Goal: Task Accomplishment & Management: Use online tool/utility

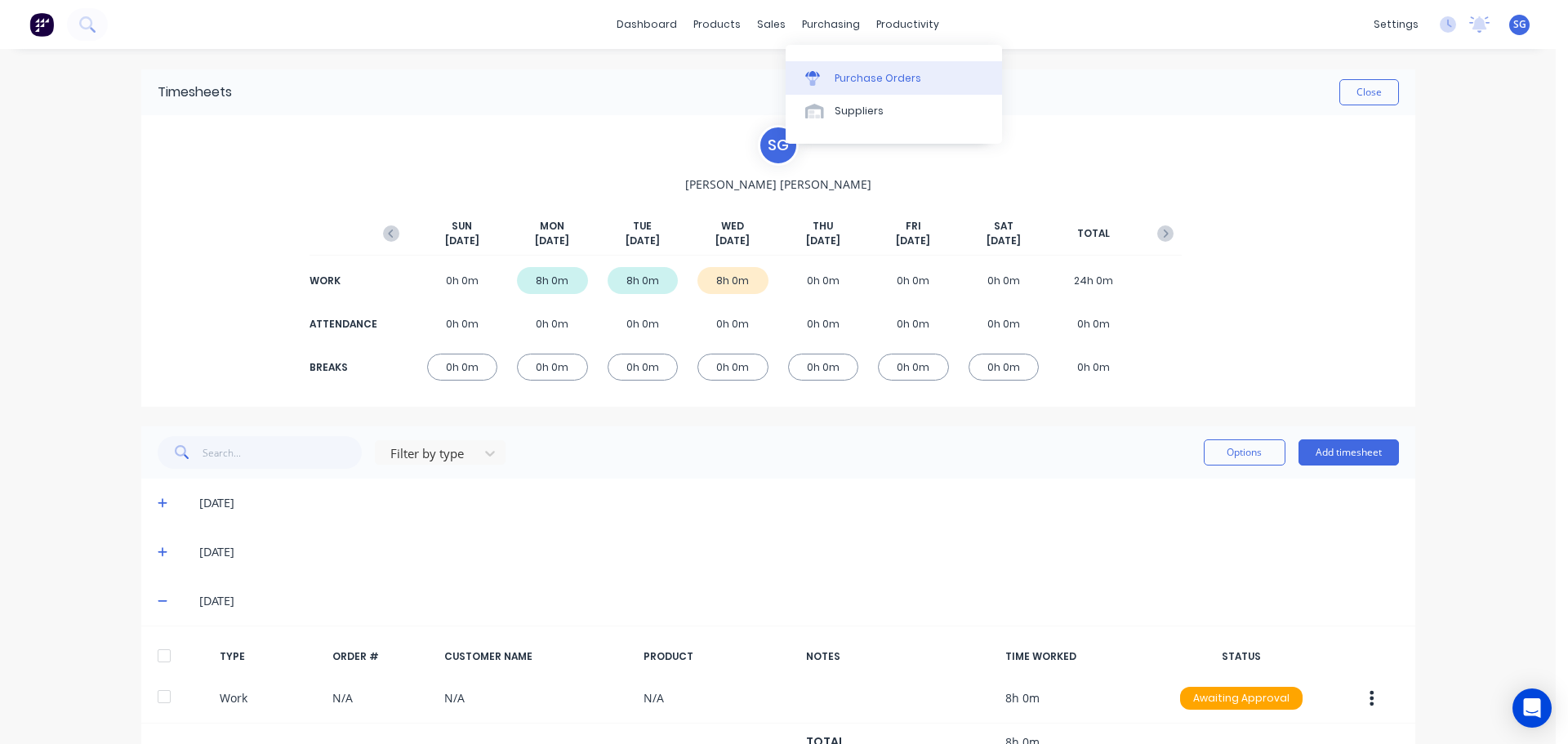
click at [839, 80] on div "Purchase Orders" at bounding box center [878, 79] width 86 height 15
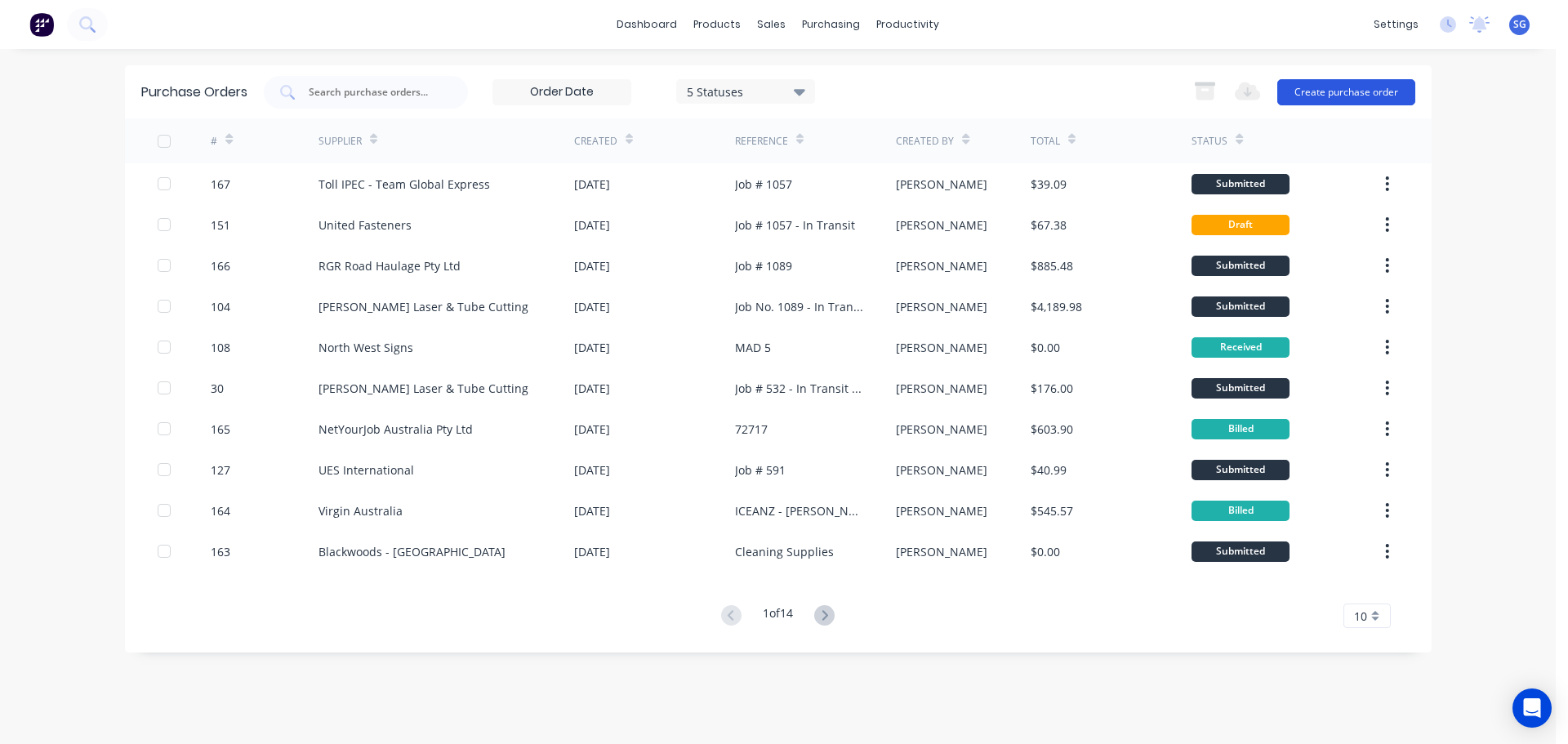
click at [1348, 94] on button "Create purchase order" at bounding box center [1346, 92] width 138 height 26
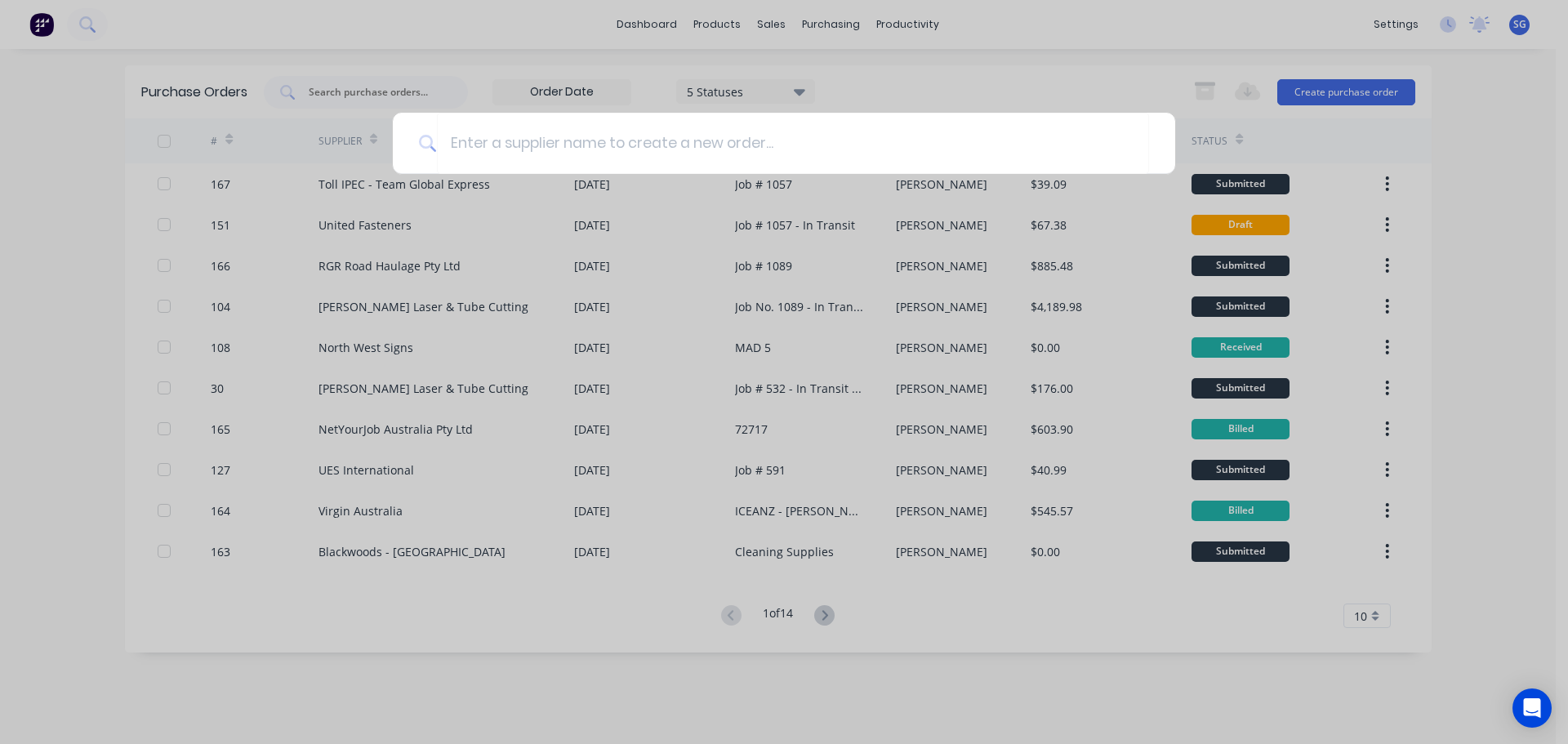
click at [996, 80] on div at bounding box center [784, 372] width 1568 height 744
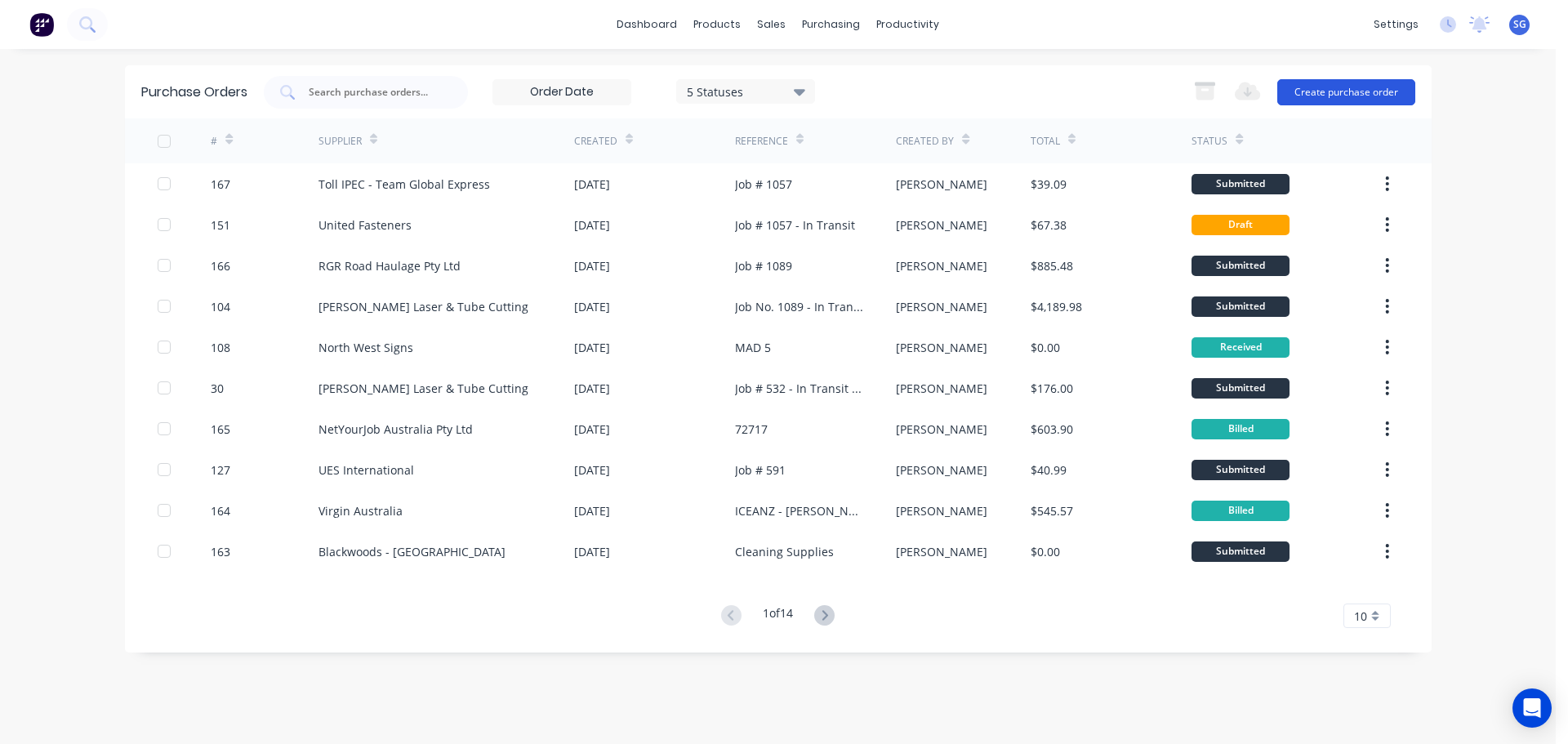
click at [1335, 96] on button "Create purchase order" at bounding box center [1346, 92] width 138 height 26
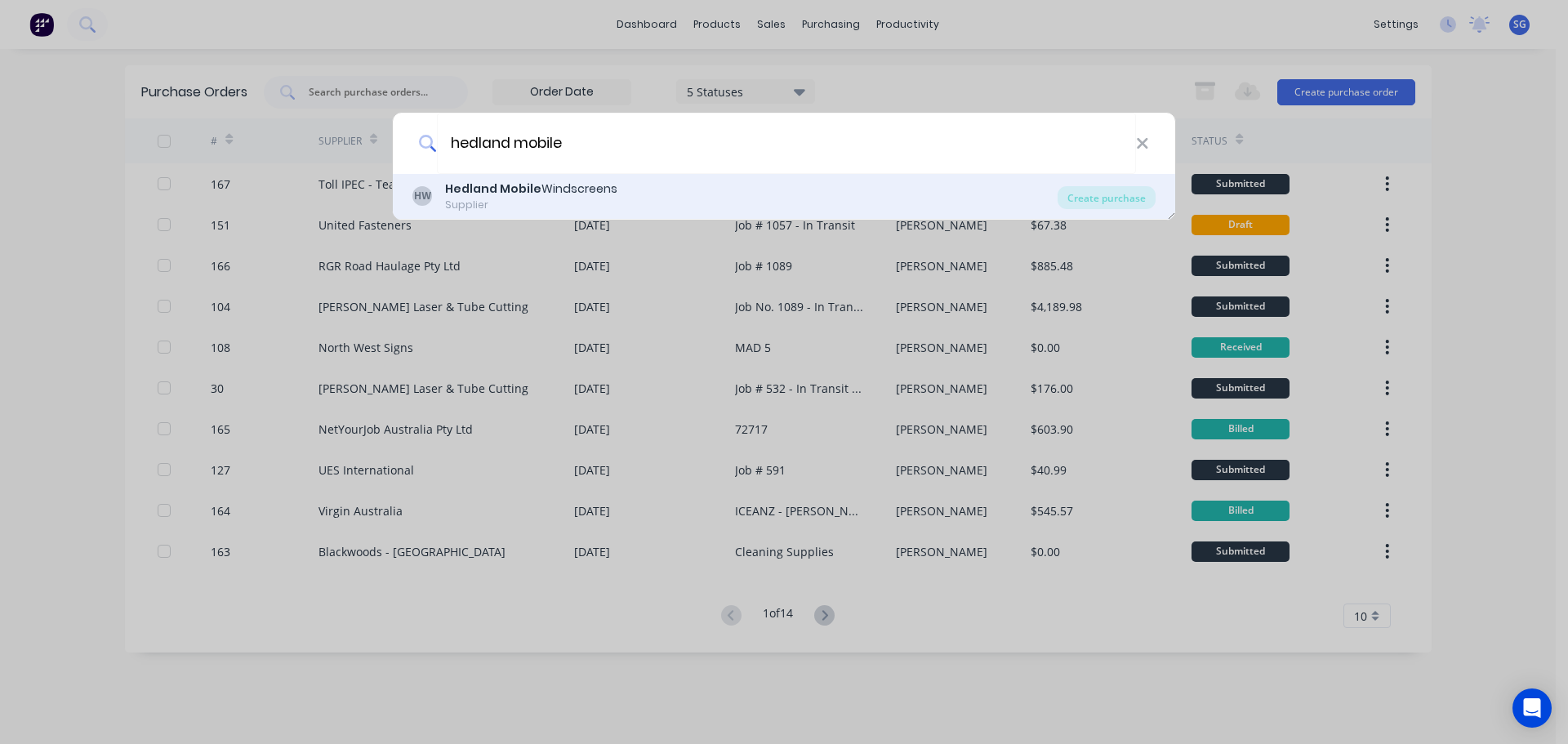
type input "hedland mobile"
click at [644, 182] on div "HW Hedland Mobile Windscreens Supplier" at bounding box center [735, 196] width 645 height 32
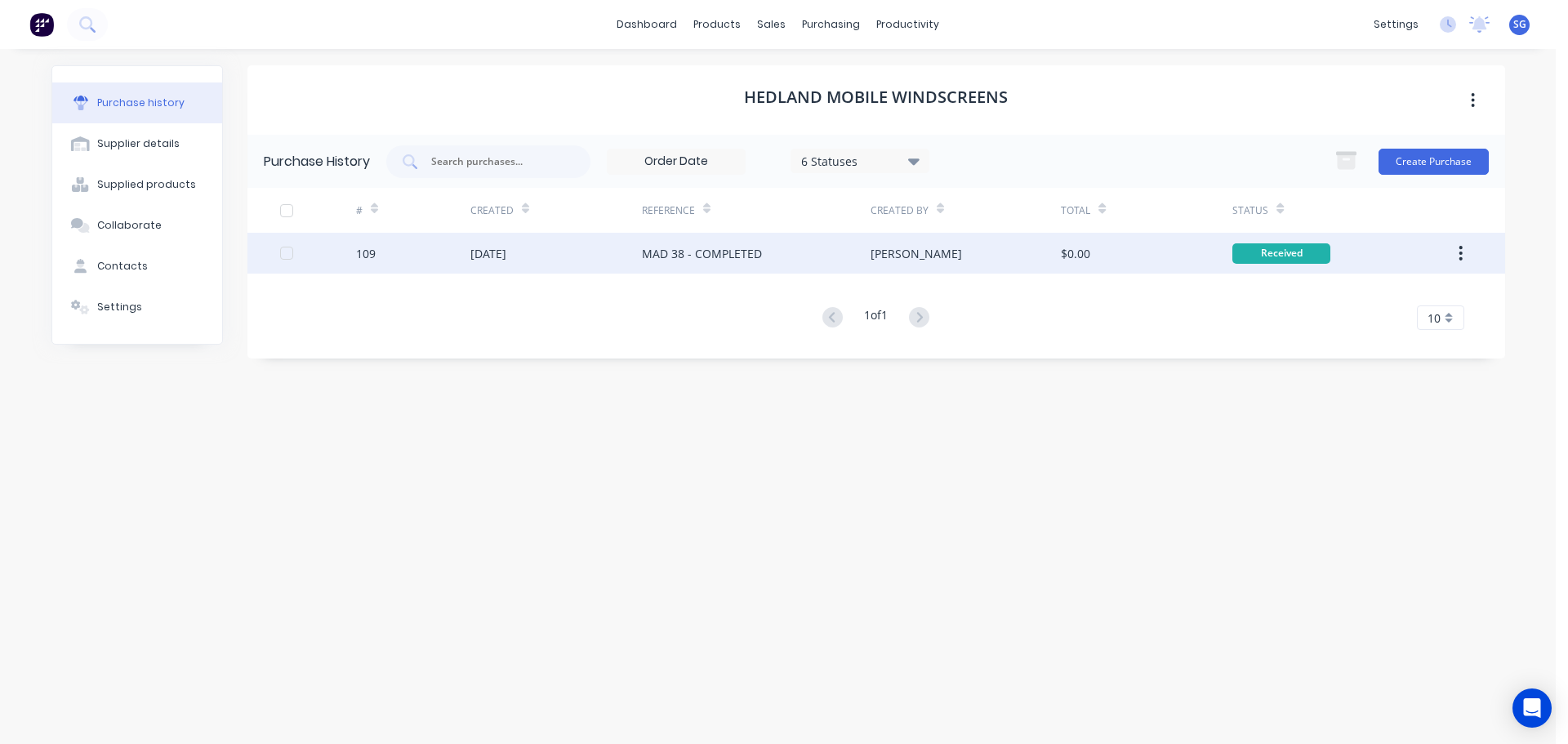
click at [735, 253] on div "MAD 38 - COMPLETED" at bounding box center [701, 253] width 120 height 17
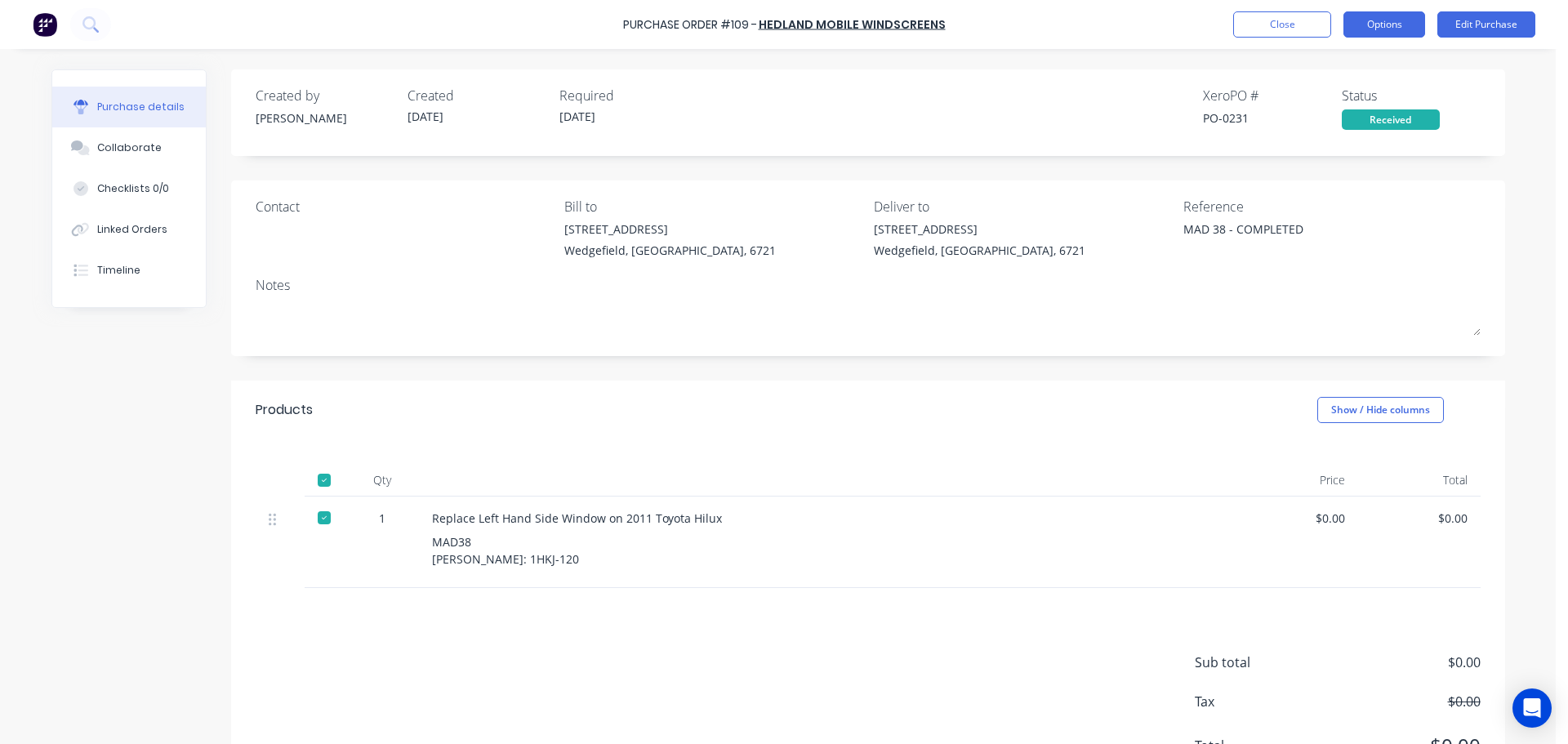
click at [1410, 33] on button "Options" at bounding box center [1383, 24] width 82 height 26
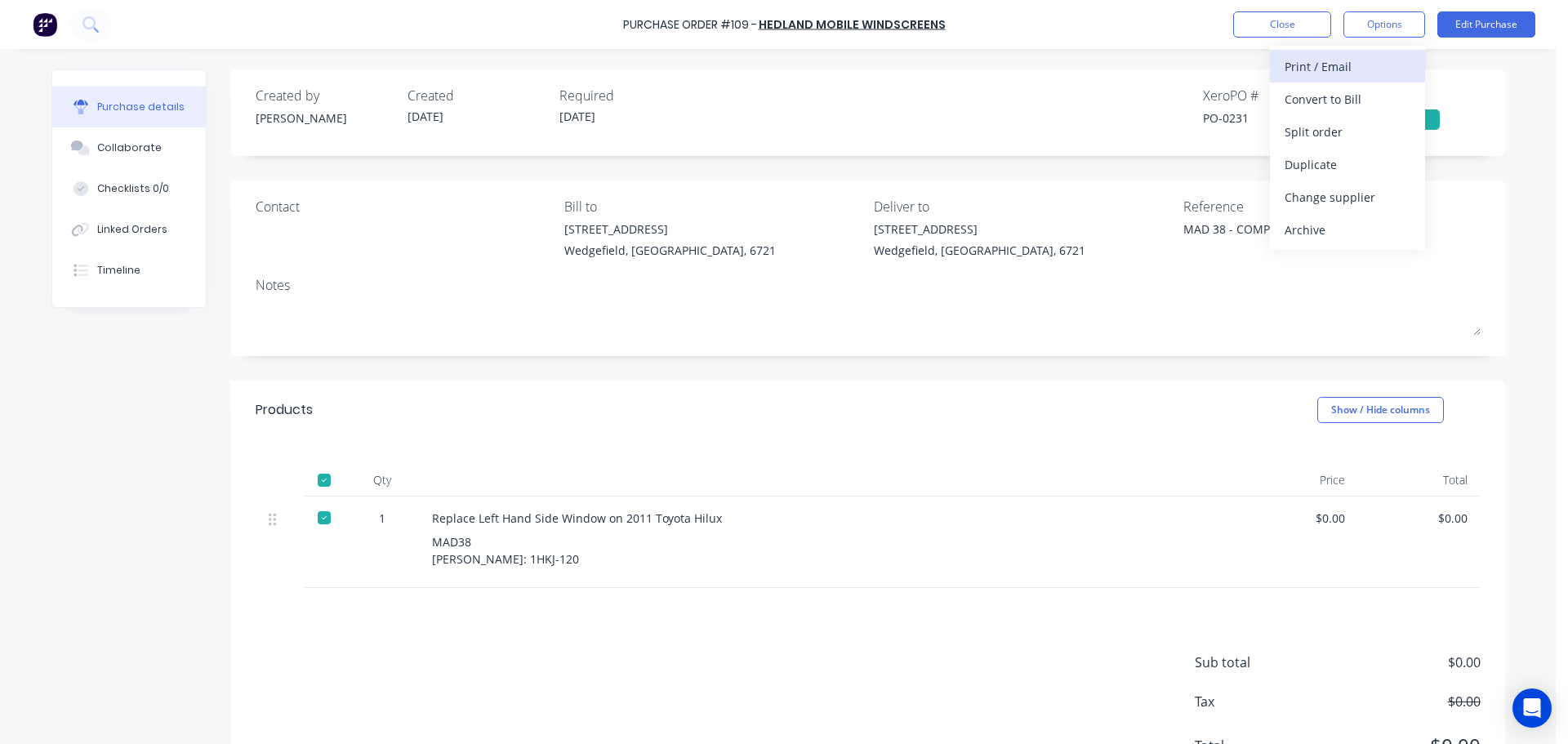
click at [1359, 61] on div "Print / Email" at bounding box center [1348, 66] width 126 height 23
click at [1349, 97] on div "With pricing" at bounding box center [1348, 99] width 126 height 23
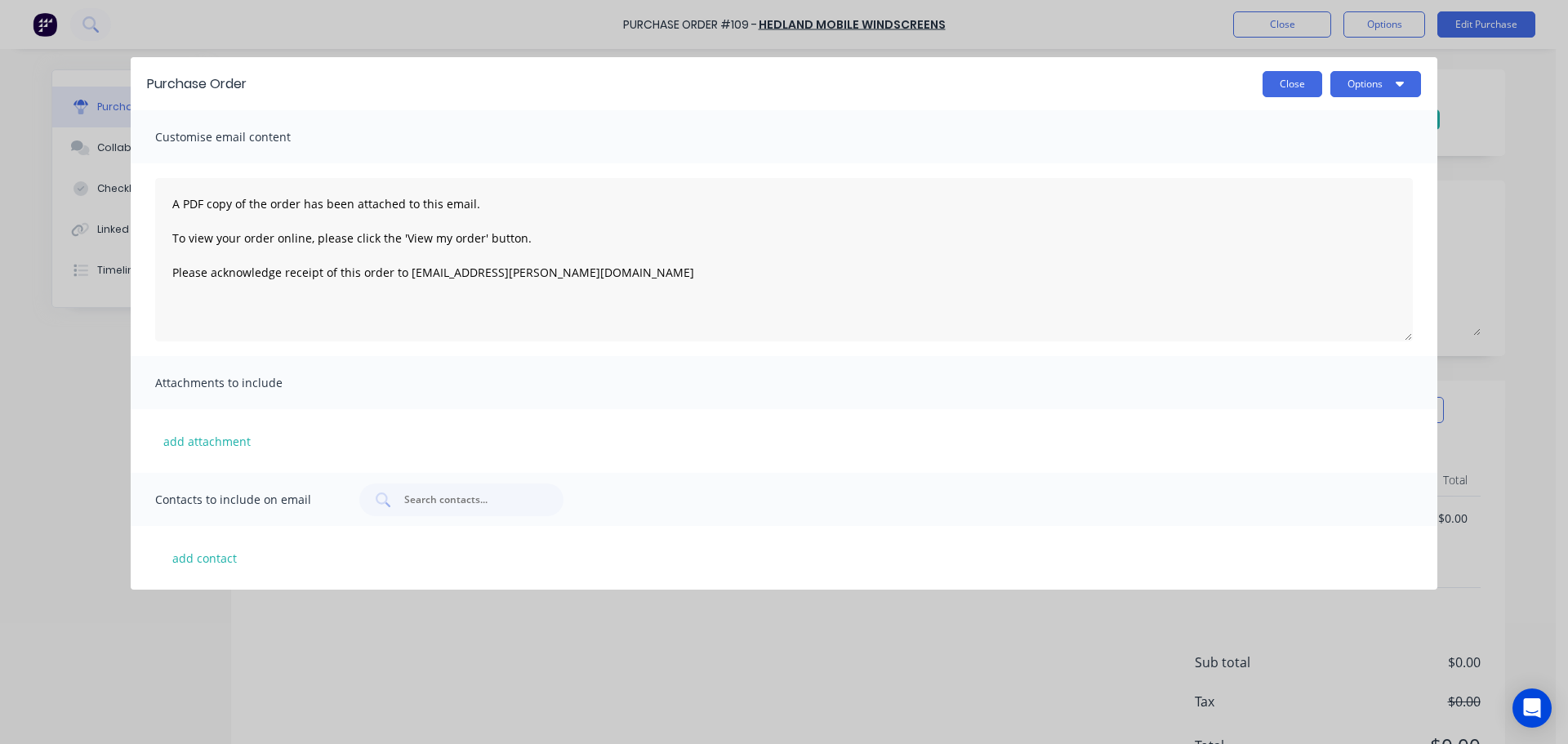
click at [1289, 82] on button "Close" at bounding box center [1292, 84] width 60 height 26
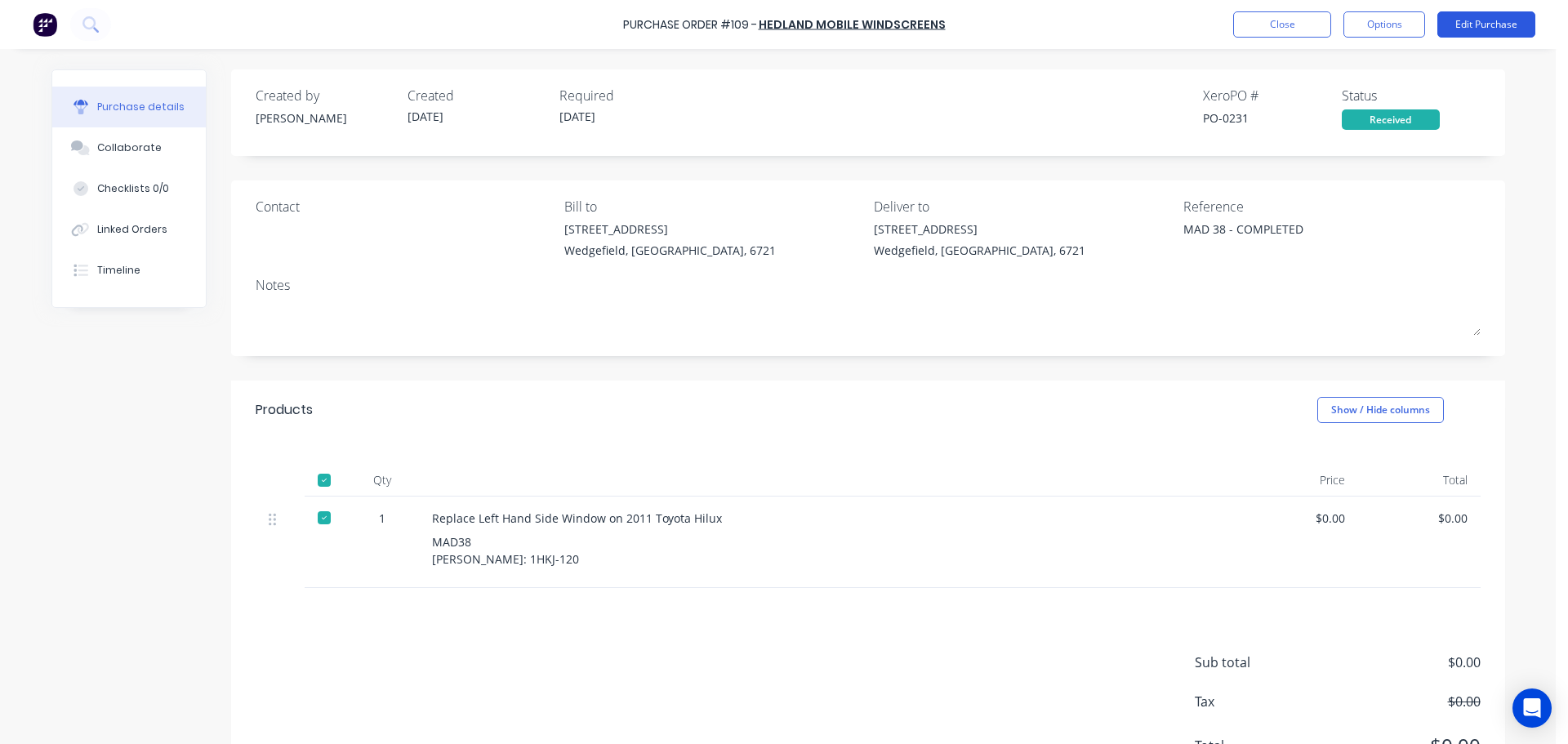
click at [1467, 28] on button "Edit Purchase" at bounding box center [1485, 24] width 98 height 26
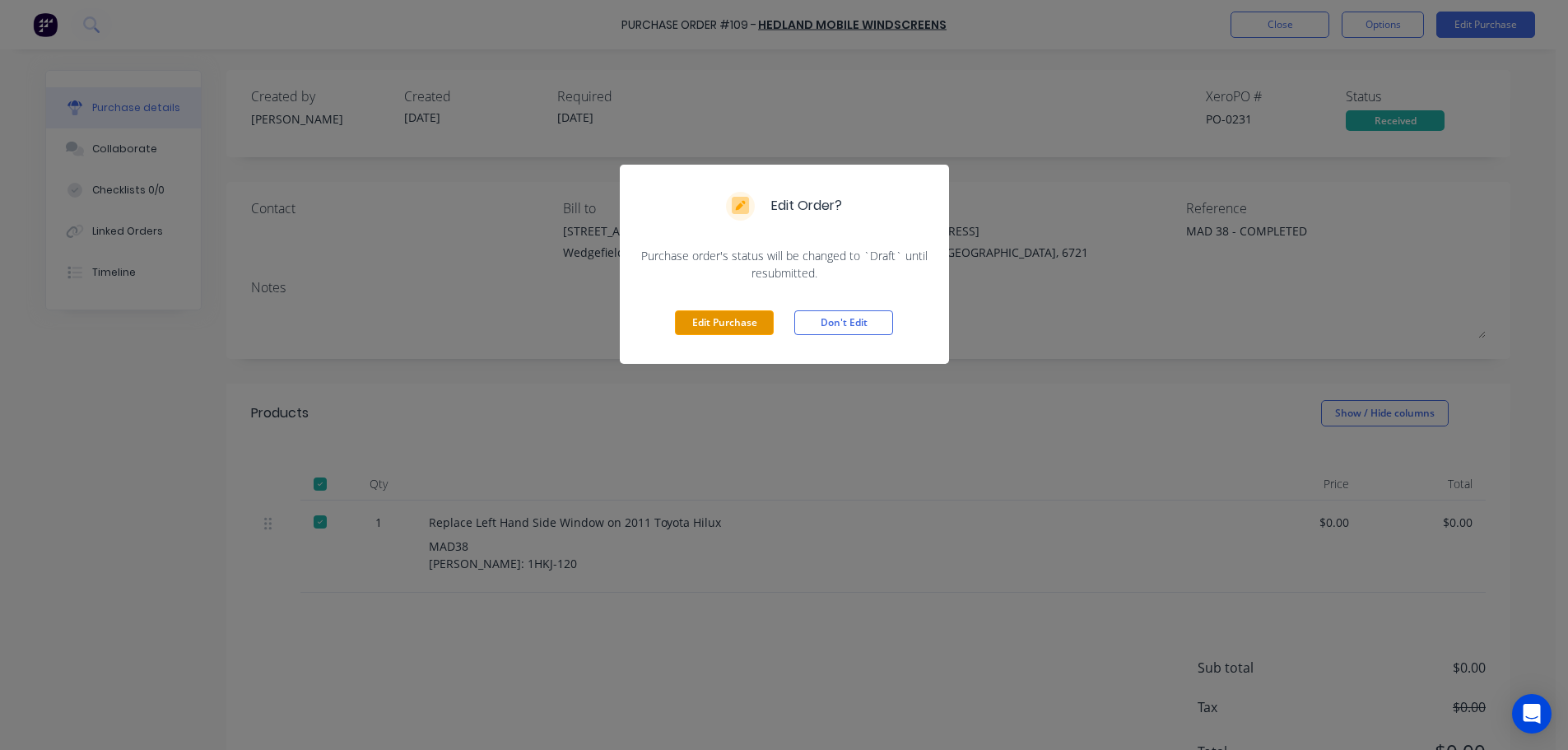
click at [732, 322] on button "Edit Purchase" at bounding box center [724, 323] width 98 height 25
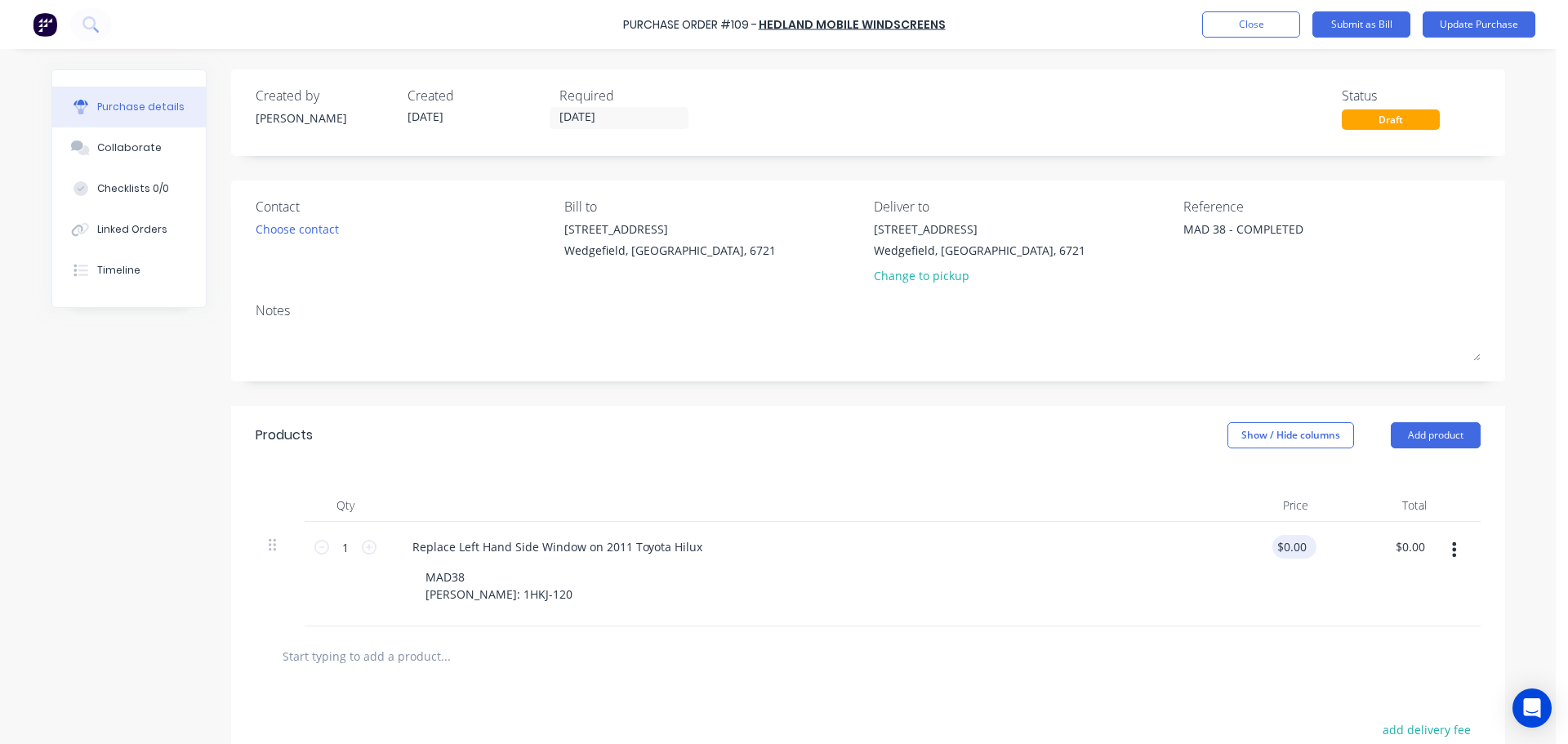
type textarea "x"
type input "0.00"
click at [1297, 550] on input "0.00" at bounding box center [1291, 546] width 38 height 23
type textarea "x"
click at [1297, 550] on input "0.00" at bounding box center [1293, 546] width 31 height 23
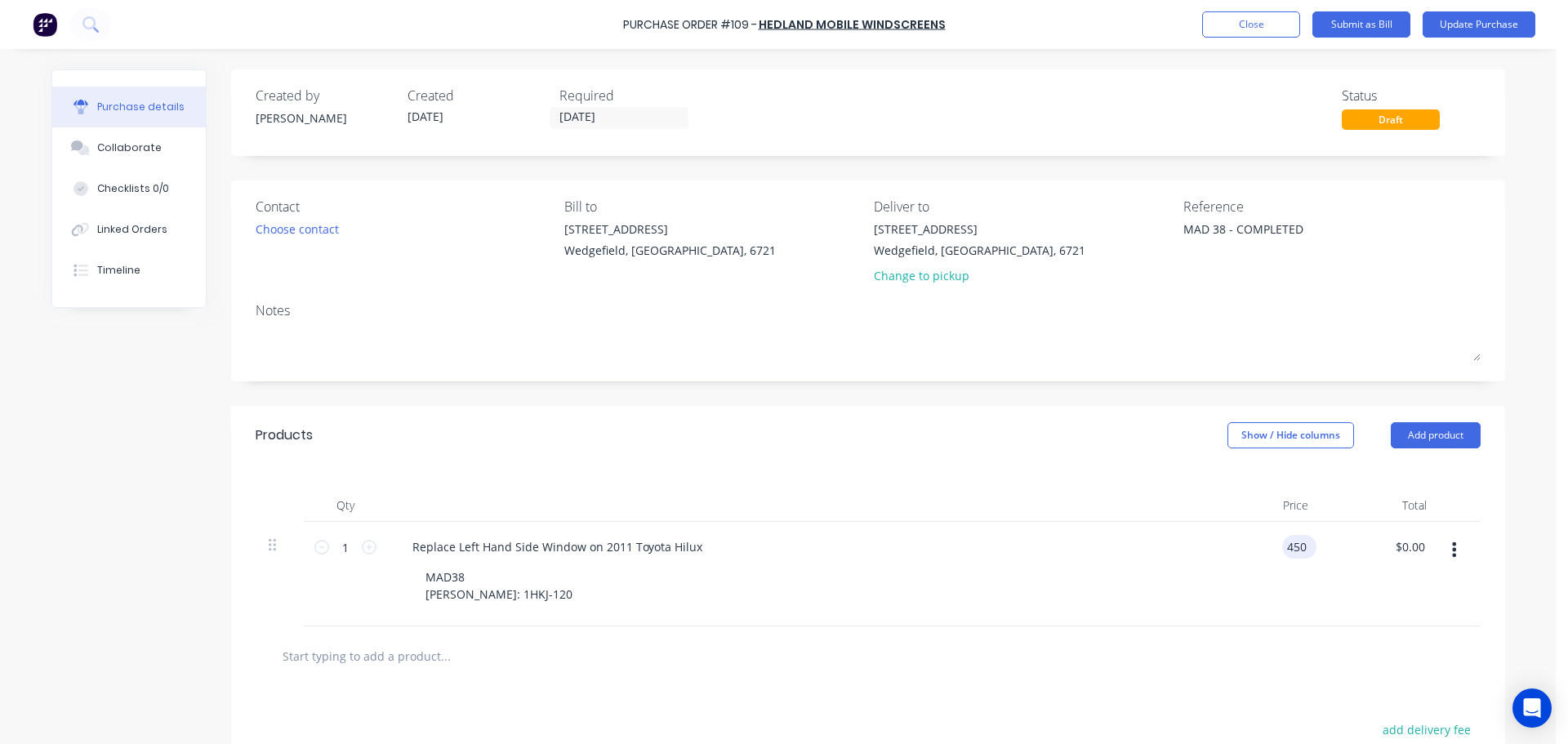
type input "450"
type textarea "x"
type input "$450.00"
type input "450.00"
type textarea "x"
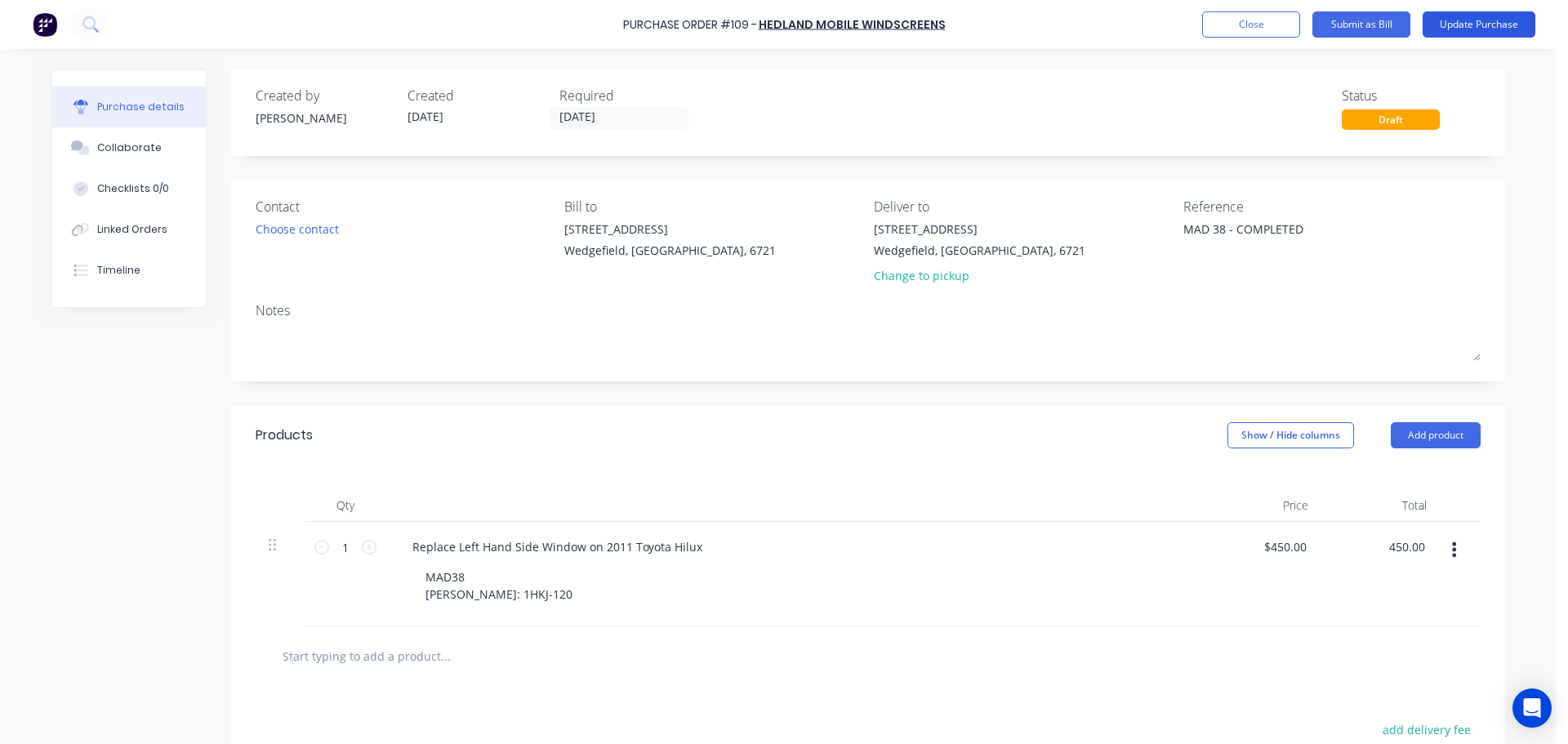
type input "$450.00"
click at [1481, 28] on button "Update Purchase" at bounding box center [1479, 24] width 113 height 26
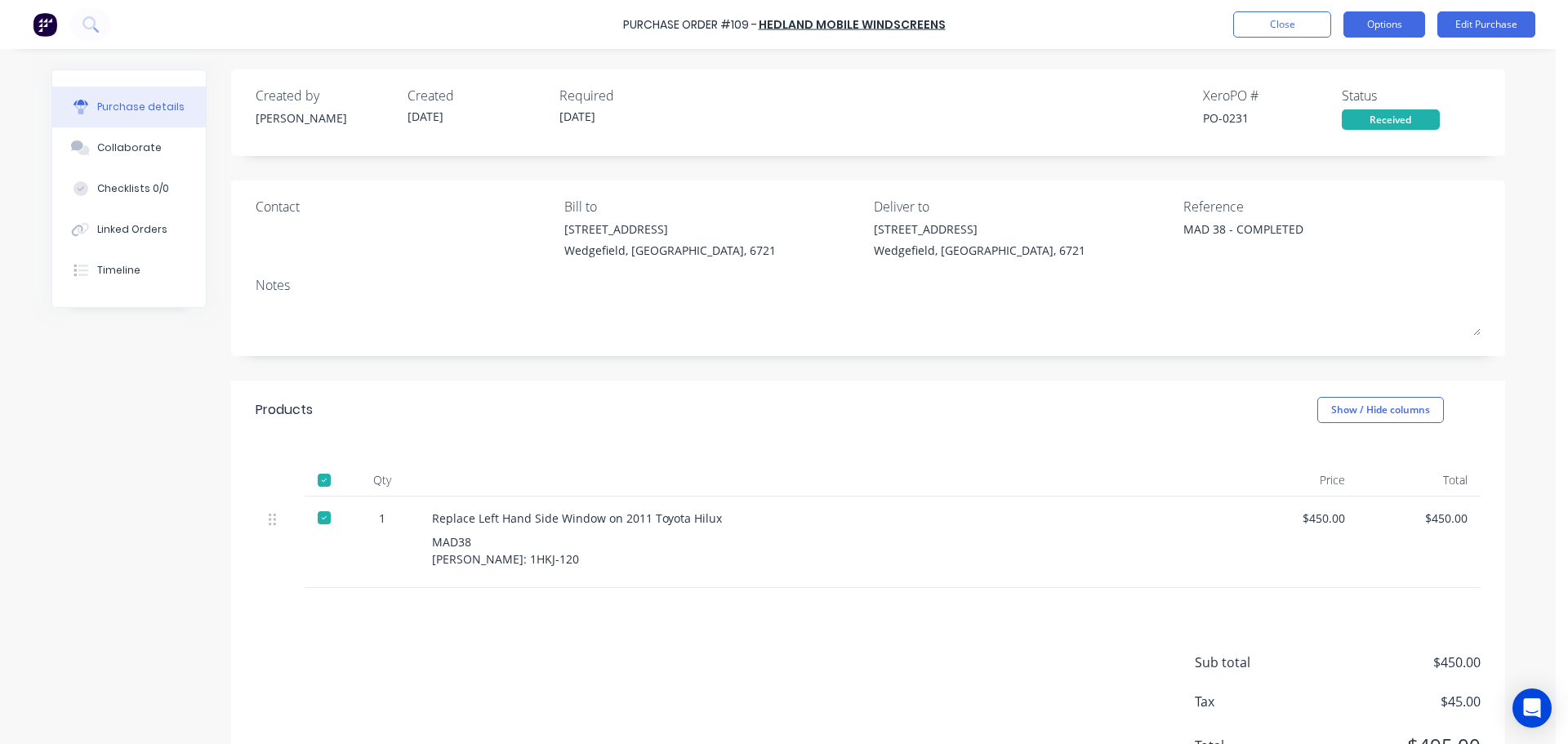
click at [1401, 34] on button "Options" at bounding box center [1383, 24] width 82 height 26
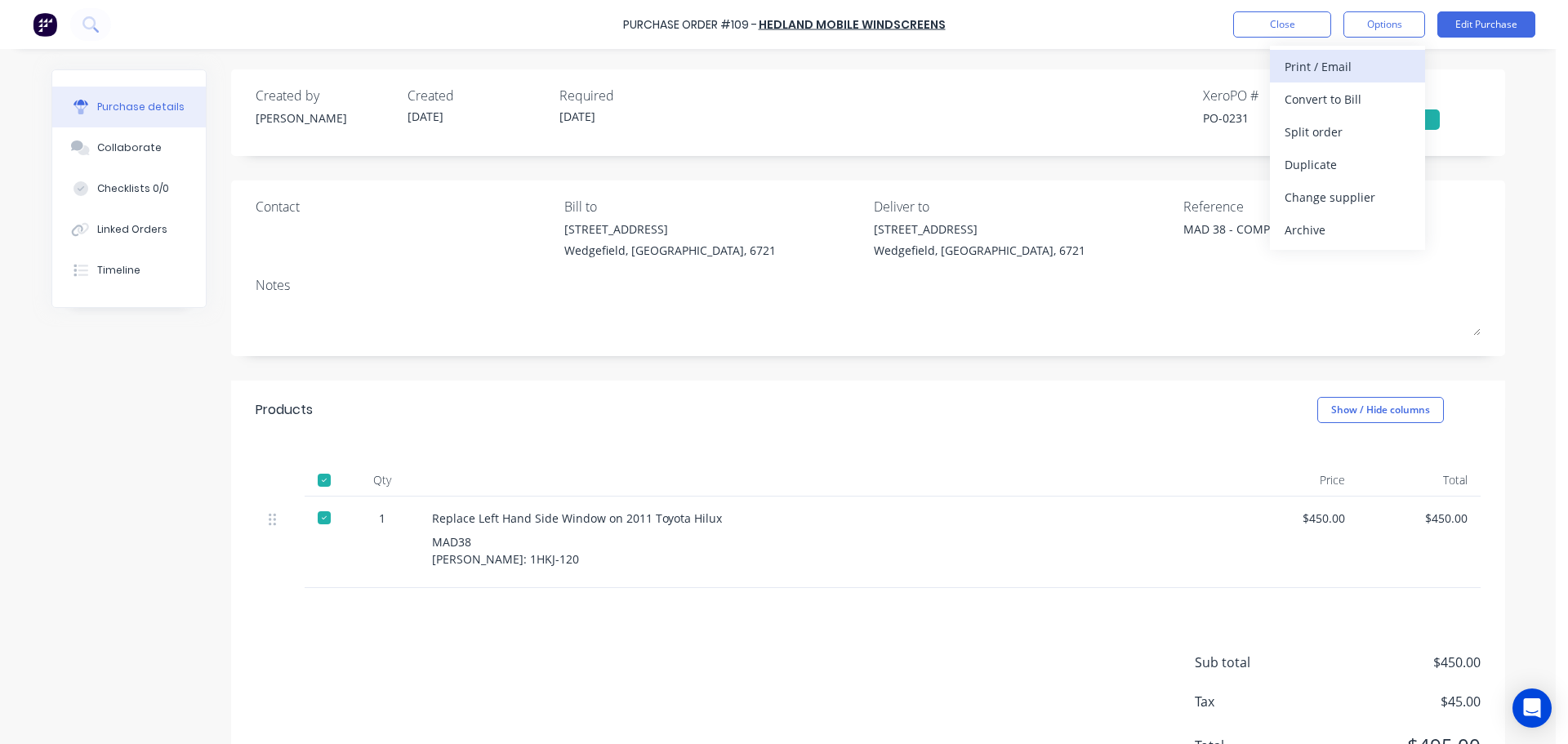
click at [1327, 58] on div "Print / Email" at bounding box center [1348, 66] width 126 height 23
click at [1330, 96] on div "With pricing" at bounding box center [1348, 99] width 126 height 23
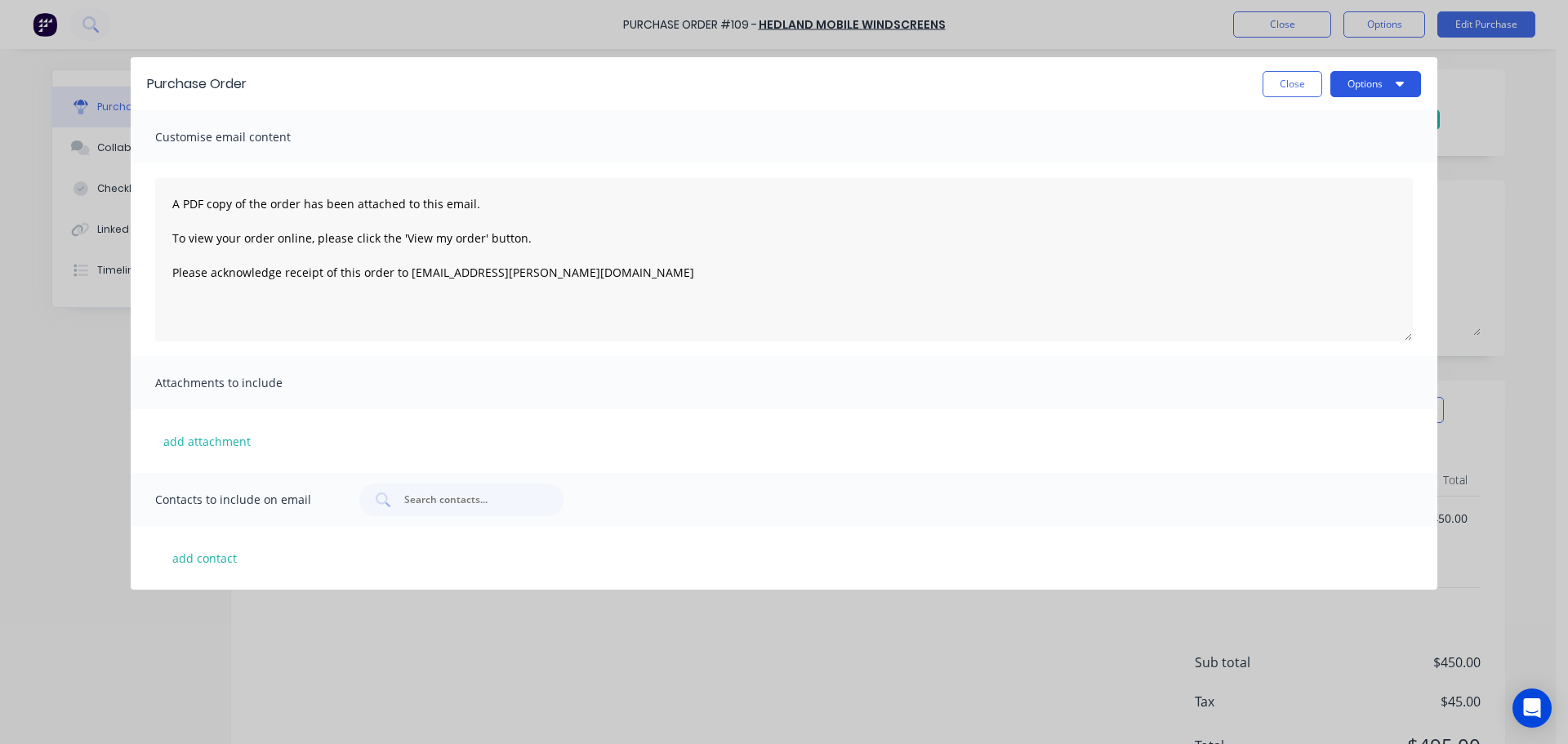
click at [1383, 86] on button "Options" at bounding box center [1375, 84] width 91 height 26
click at [1301, 132] on div "Preview" at bounding box center [1343, 125] width 126 height 23
drag, startPoint x: 1304, startPoint y: 92, endPoint x: 1290, endPoint y: 45, distance: 49.0
click at [1304, 92] on button "Close" at bounding box center [1292, 84] width 60 height 26
type textarea "x"
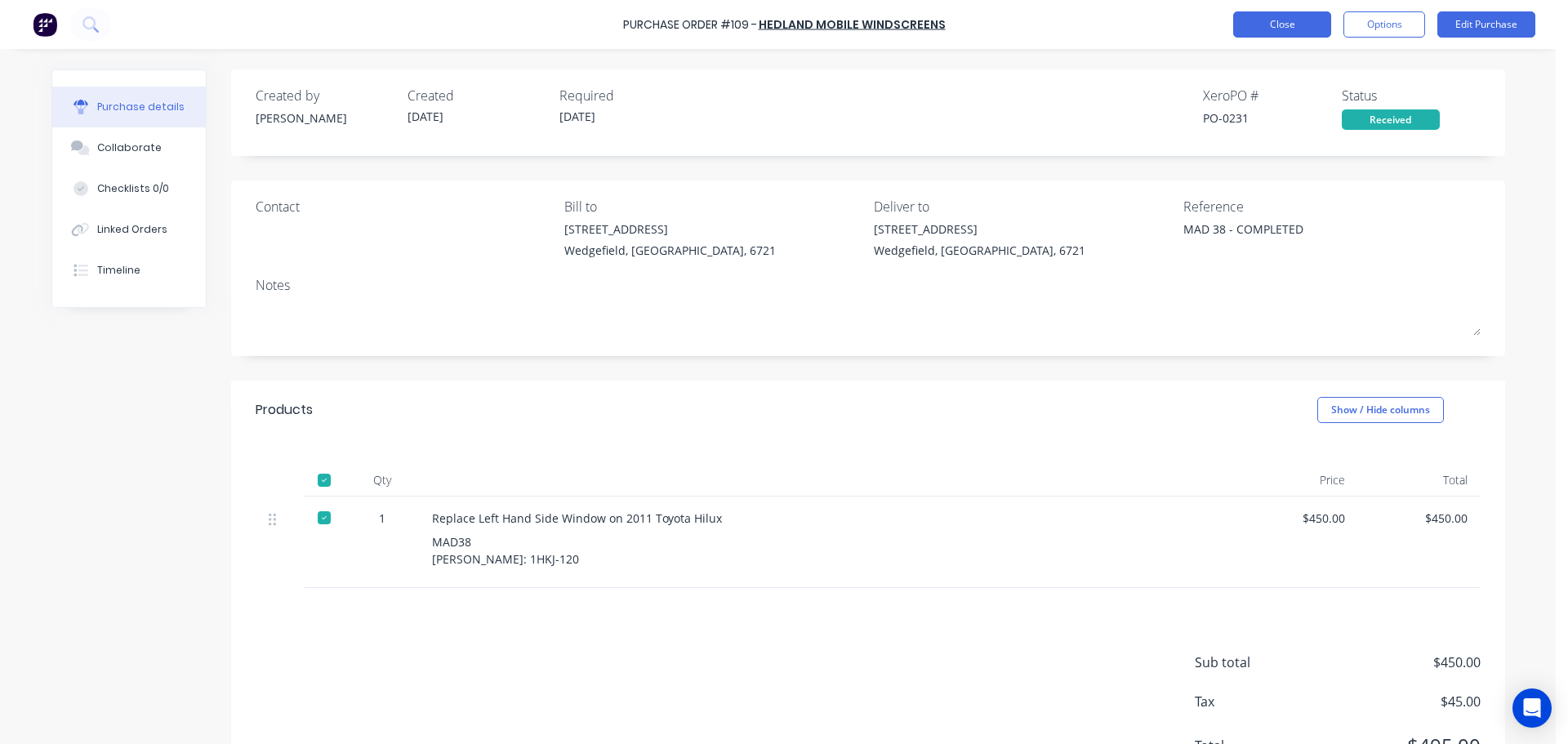
click at [1276, 19] on button "Close" at bounding box center [1282, 24] width 98 height 26
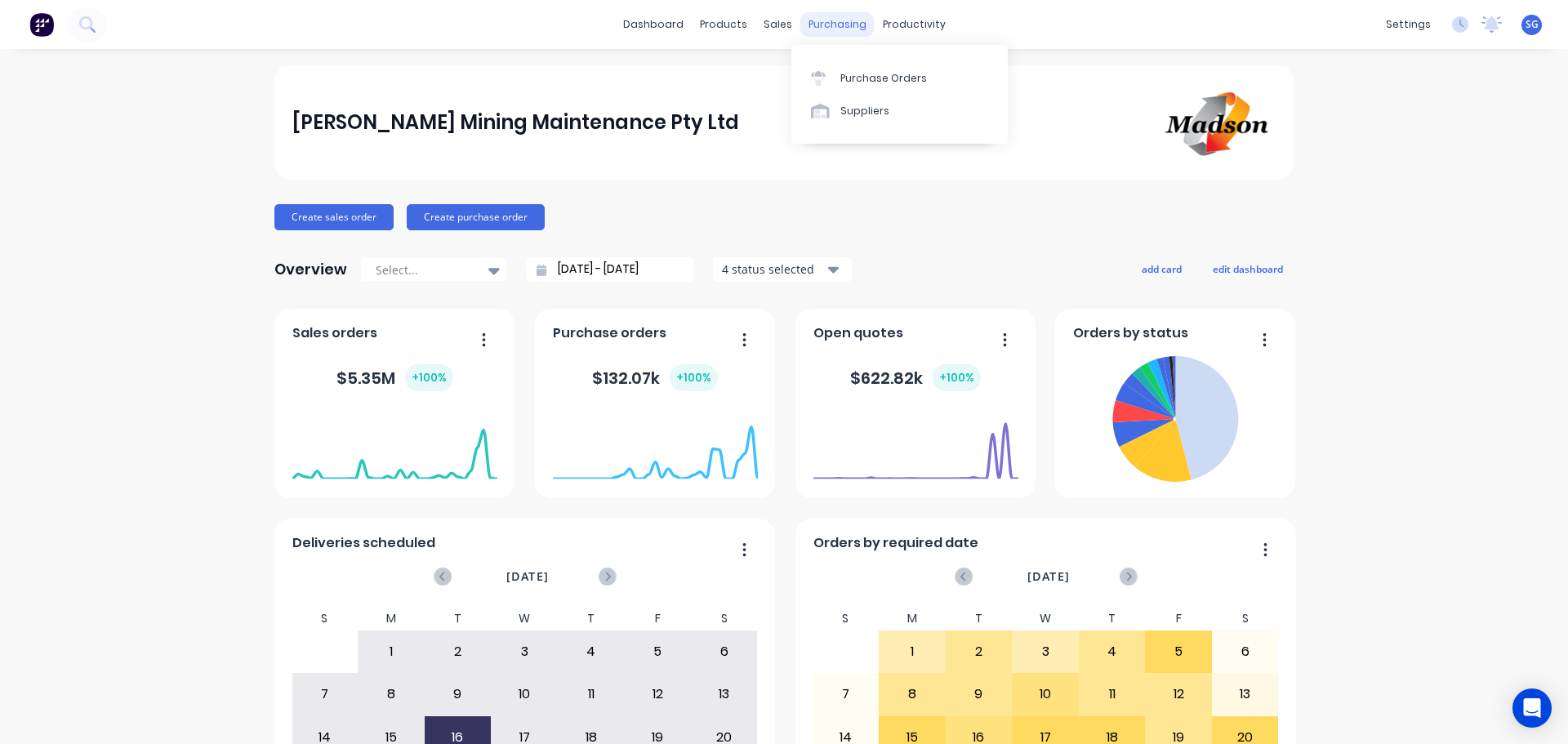
click at [824, 28] on div "purchasing" at bounding box center [837, 24] width 74 height 24
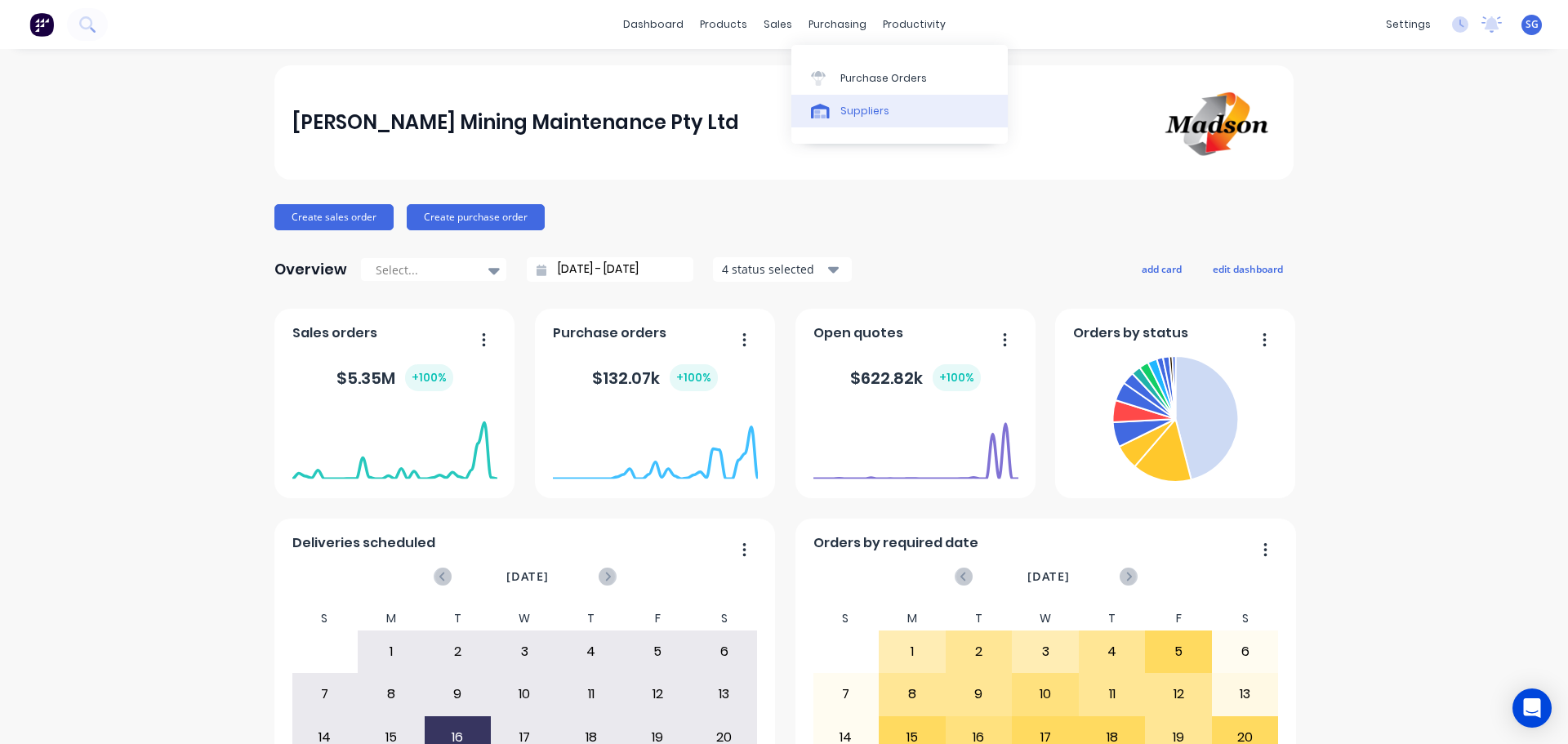
click at [857, 116] on div "Suppliers" at bounding box center [865, 112] width 49 height 15
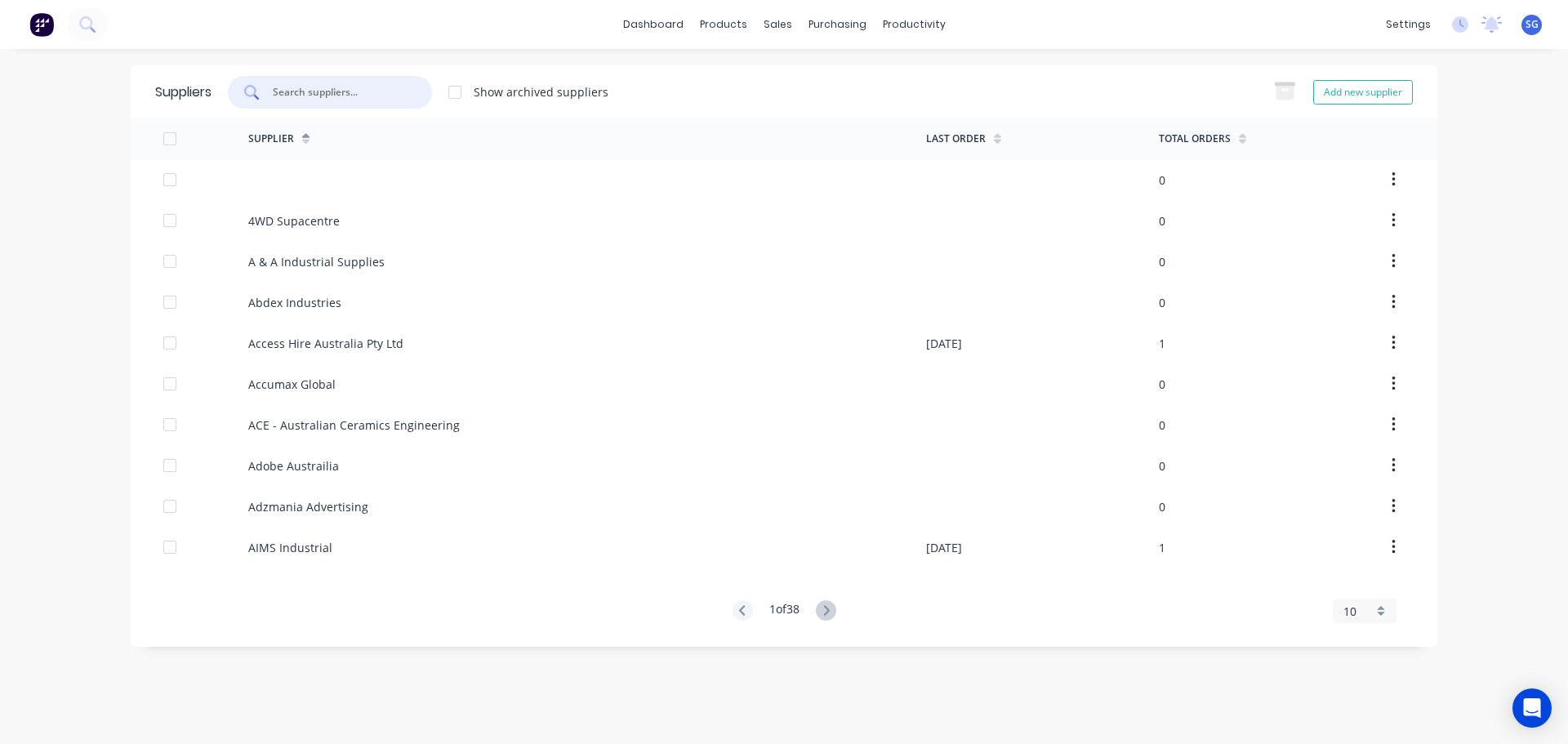
click at [357, 85] on input "text" at bounding box center [339, 92] width 136 height 16
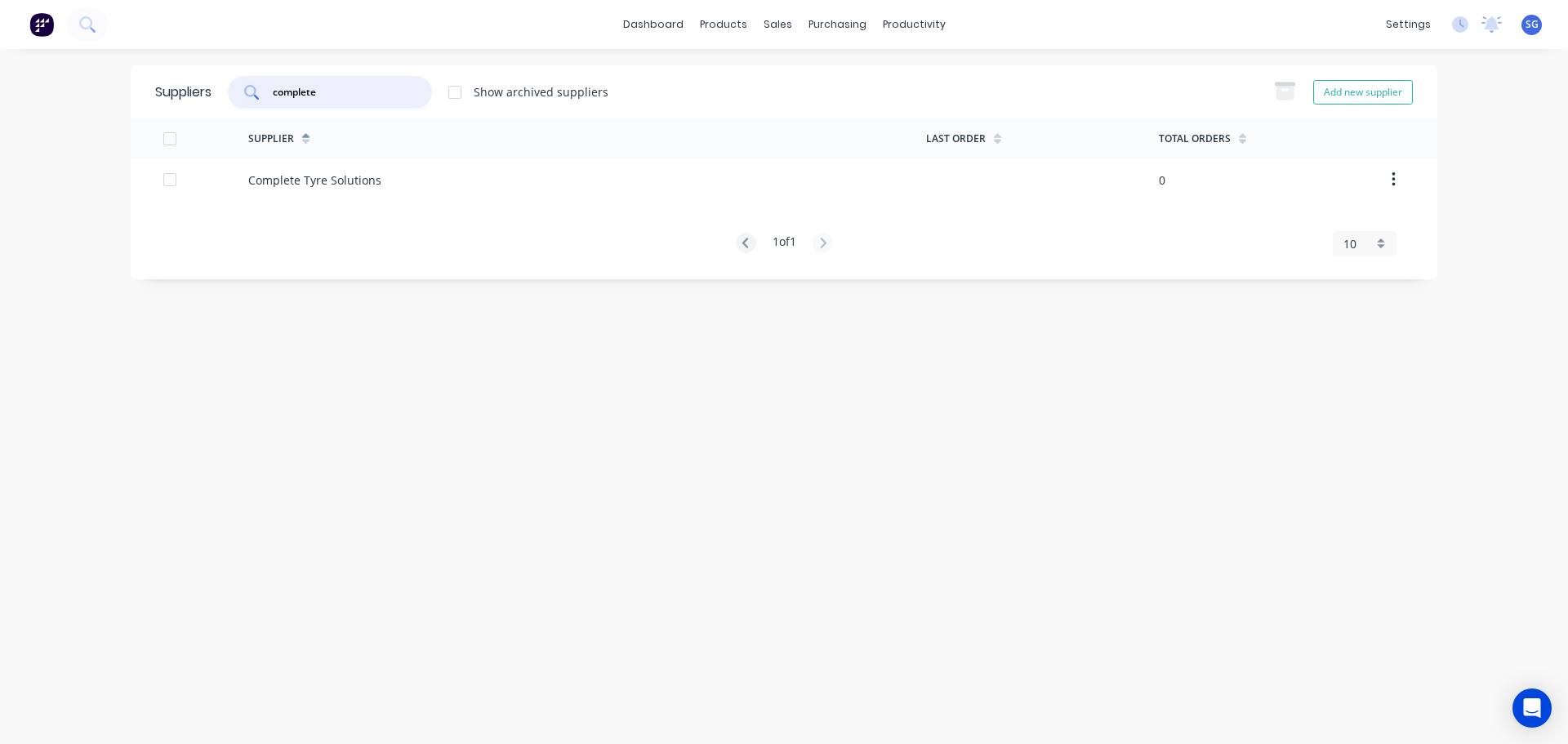
type input "complete"
click at [920, 80] on div "Workflow" at bounding box center [942, 79] width 49 height 15
